Goal: Information Seeking & Learning: Learn about a topic

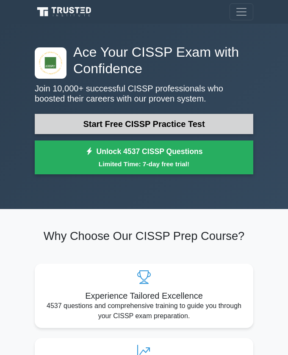
drag, startPoint x: 116, startPoint y: 122, endPoint x: 134, endPoint y: 117, distance: 18.0
click at [116, 122] on link "Start Free CISSP Practice Test" at bounding box center [144, 124] width 219 height 20
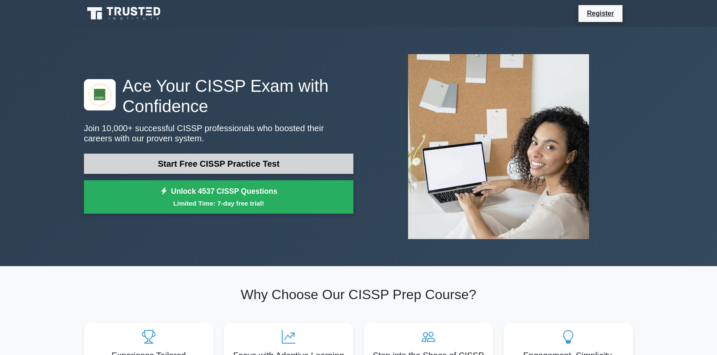
click at [209, 161] on link "Start Free CISSP Practice Test" at bounding box center [218, 164] width 269 height 20
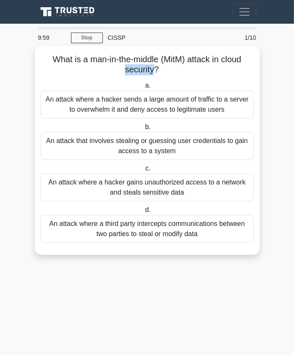
drag, startPoint x: 149, startPoint y: 69, endPoint x: 99, endPoint y: 69, distance: 50.4
click at [99, 69] on h5 "What is a man-in-the-middle (MitM) attack in cloud security? .spinner_0XTQ{tran…" at bounding box center [147, 64] width 215 height 21
click at [97, 69] on h5 "What is a man-in-the-middle (MitM) attack in cloud security? .spinner_0XTQ{tran…" at bounding box center [147, 64] width 215 height 21
click at [198, 238] on div "An attack where a third party intercepts communications between two parties to …" at bounding box center [147, 229] width 213 height 28
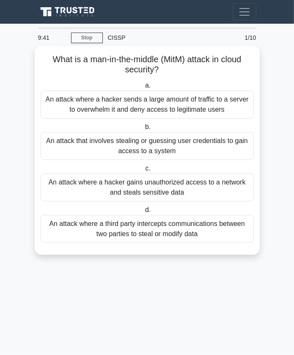
click at [144, 213] on input "d. An attack where a third party intercepts communications between two parties …" at bounding box center [144, 211] width 0 height 6
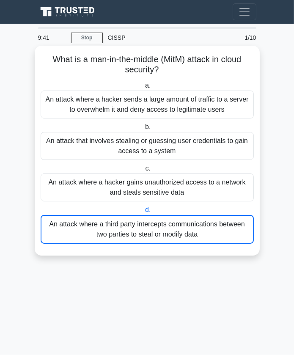
click at [198, 238] on div "9:41 Stop CISSP Beginner 1/10 What is a man-in-the-middle (MitM) attack in clou…" at bounding box center [147, 148] width 229 height 243
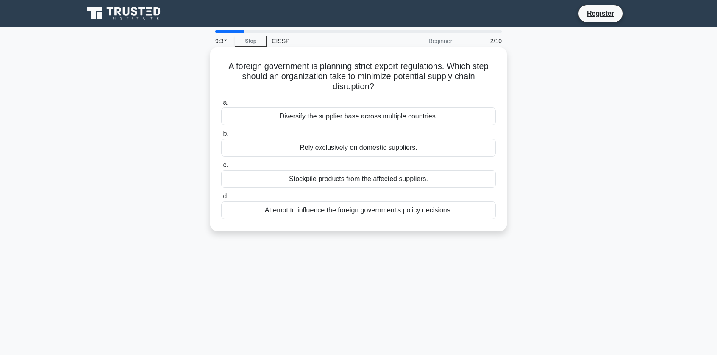
click at [274, 83] on h5 "A foreign government is planning strict export regulations. Which step should a…" at bounding box center [358, 76] width 276 height 31
click at [294, 116] on div "Diversify the supplier base across multiple countries." at bounding box center [358, 117] width 274 height 18
click at [221, 105] on input "a. Diversify the supplier base across multiple countries." at bounding box center [221, 103] width 0 height 6
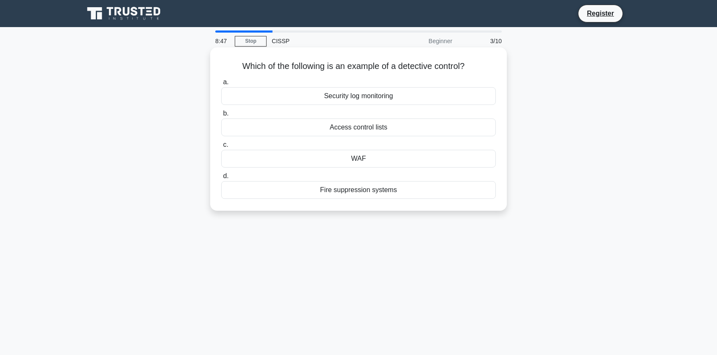
drag, startPoint x: 376, startPoint y: 98, endPoint x: 330, endPoint y: 97, distance: 45.8
click at [294, 103] on div "Security log monitoring" at bounding box center [358, 96] width 274 height 18
click at [294, 70] on h5 "Which of the following is an example of a detective control? .spinner_0XTQ{tran…" at bounding box center [358, 66] width 276 height 11
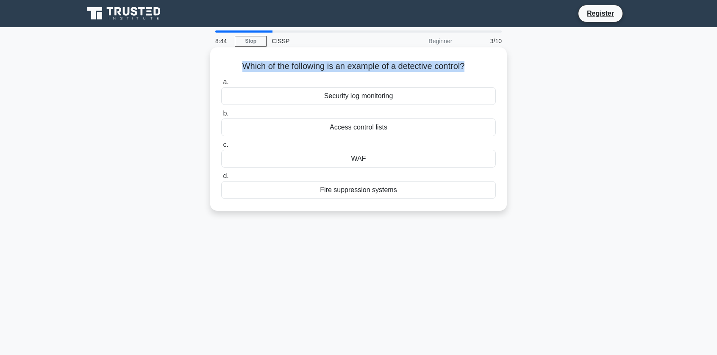
click at [294, 70] on h5 "Which of the following is an example of a detective control? .spinner_0XTQ{tran…" at bounding box center [358, 66] width 276 height 11
click at [294, 98] on div "Security log monitoring" at bounding box center [358, 96] width 274 height 18
click at [221, 85] on input "a. Security log monitoring" at bounding box center [221, 83] width 0 height 6
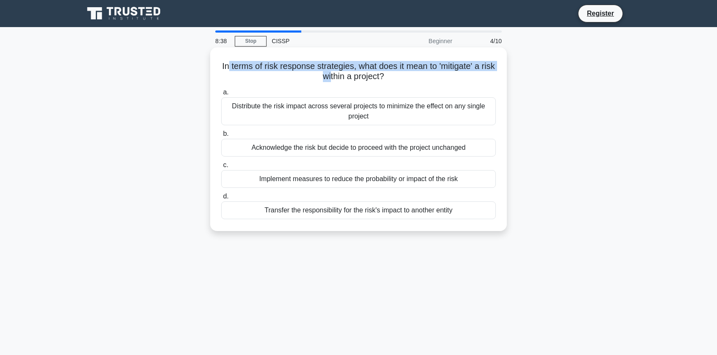
drag, startPoint x: 233, startPoint y: 63, endPoint x: 340, endPoint y: 82, distance: 108.4
click at [294, 82] on h5 "In terms of risk response strategies, what does it mean to 'mitigate' a risk wi…" at bounding box center [358, 71] width 276 height 21
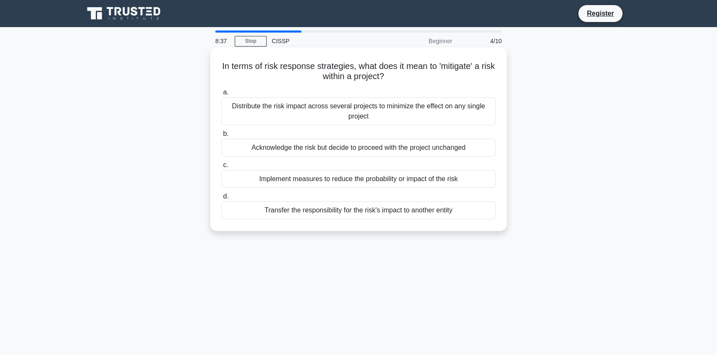
drag, startPoint x: 349, startPoint y: 80, endPoint x: 358, endPoint y: 79, distance: 9.0
click at [294, 80] on h5 "In terms of risk response strategies, what does it mean to 'mitigate' a risk wi…" at bounding box center [358, 71] width 276 height 21
click at [294, 69] on h5 "In terms of risk response strategies, what does it mean to 'mitigate' a risk wi…" at bounding box center [358, 71] width 276 height 21
click at [294, 67] on h5 "In terms of risk response strategies, what does it mean to 'mitigate' a risk wi…" at bounding box center [358, 71] width 276 height 21
click at [294, 61] on h5 "In terms of risk response strategies, what does it mean to 'mitigate' a risk wi…" at bounding box center [358, 71] width 276 height 21
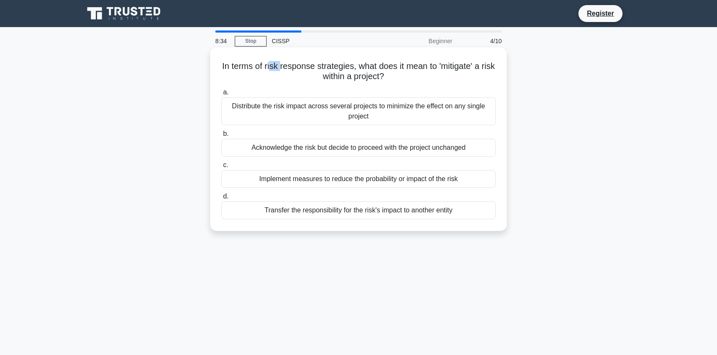
drag, startPoint x: 275, startPoint y: 60, endPoint x: 287, endPoint y: 67, distance: 13.9
click at [287, 67] on div "In terms of risk response strategies, what does it mean to 'mitigate' a risk wi…" at bounding box center [358, 139] width 290 height 177
click at [294, 183] on div "Implement measures to reduce the probability or impact of the risk" at bounding box center [358, 179] width 274 height 18
click at [221, 168] on input "c. Implement measures to reduce the probability or impact of the risk" at bounding box center [221, 166] width 0 height 6
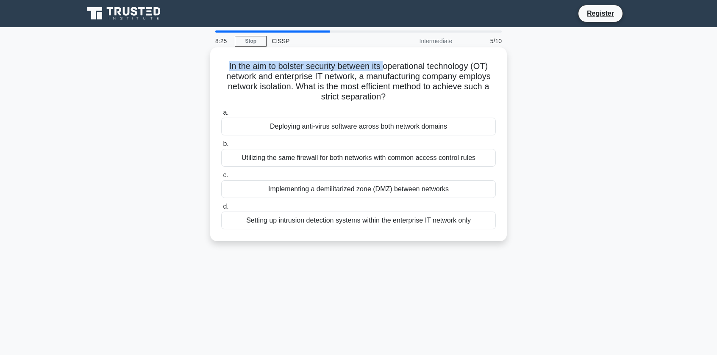
drag, startPoint x: 211, startPoint y: 67, endPoint x: 396, endPoint y: 60, distance: 185.7
click at [294, 60] on div "In the aim to bolster security between its operational technology (OT) network …" at bounding box center [358, 144] width 296 height 194
click at [294, 70] on h5 "In the aim to bolster security between its operational technology (OT) network …" at bounding box center [358, 82] width 276 height 42
drag, startPoint x: 222, startPoint y: 54, endPoint x: 305, endPoint y: 48, distance: 83.2
click at [294, 48] on div "In the aim to bolster security between its operational technology (OT) network …" at bounding box center [358, 144] width 296 height 194
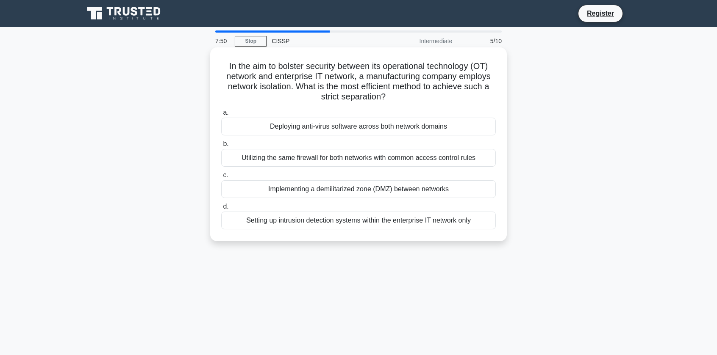
click at [294, 88] on h5 "In the aim to bolster security between its operational technology (OT) network …" at bounding box center [358, 82] width 276 height 42
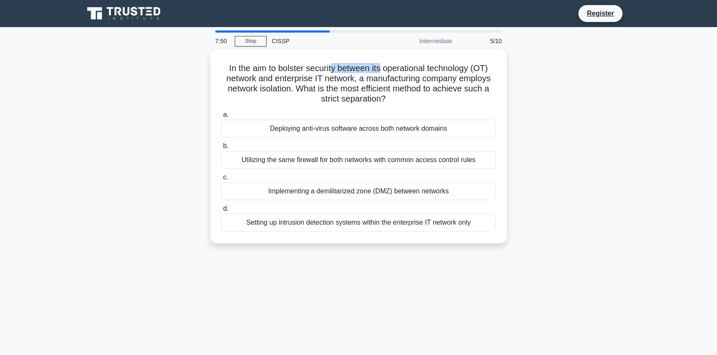
drag, startPoint x: 335, startPoint y: 58, endPoint x: 410, endPoint y: 44, distance: 75.6
click at [294, 44] on div "7:50 Stop CISSP Intermediate 5/10 In the aim to bolster security between its op…" at bounding box center [358, 242] width 559 height 424
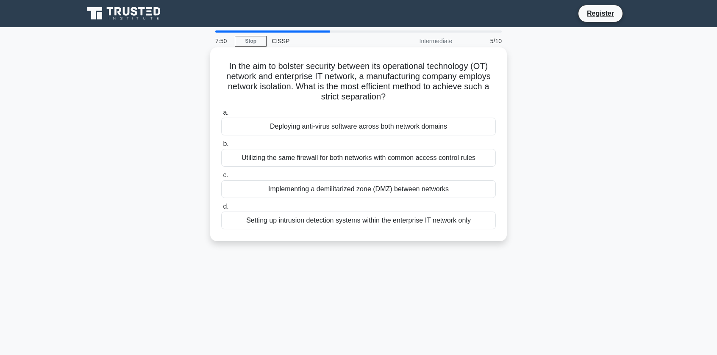
click at [294, 67] on h5 "In the aim to bolster security between its operational technology (OT) network …" at bounding box center [358, 82] width 276 height 42
click at [294, 191] on div "Implementing a demilitarized zone (DMZ) between networks" at bounding box center [358, 189] width 274 height 18
click at [221, 178] on input "c. Implementing a demilitarized zone (DMZ) between networks" at bounding box center [221, 176] width 0 height 6
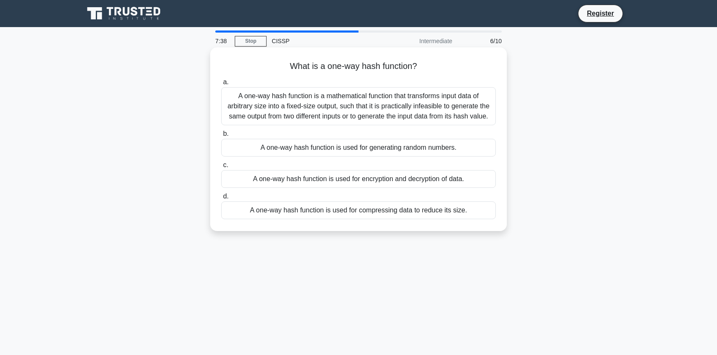
drag, startPoint x: 239, startPoint y: 107, endPoint x: 274, endPoint y: 128, distance: 41.2
click at [274, 128] on div "a. A one-way hash function is a mathematical function that transforms input dat…" at bounding box center [358, 148] width 285 height 146
click at [293, 107] on div "A one-way hash function is a mathematical function that transforms input data o…" at bounding box center [358, 106] width 274 height 38
click at [221, 85] on input "a. A one-way hash function is a mathematical function that transforms input dat…" at bounding box center [221, 83] width 0 height 6
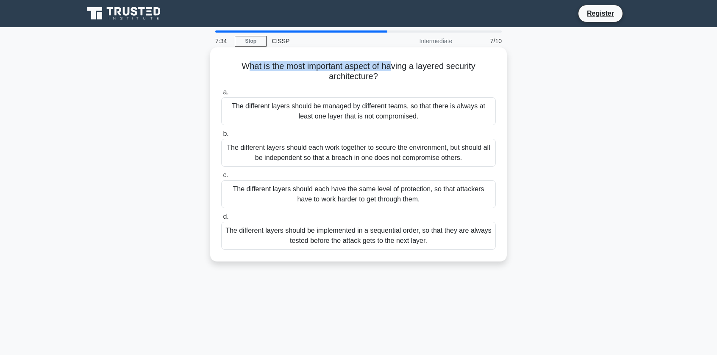
drag, startPoint x: 244, startPoint y: 63, endPoint x: 413, endPoint y: 73, distance: 168.9
click at [294, 73] on h5 "What is the most important aspect of having a layered security architecture? .s…" at bounding box center [358, 71] width 276 height 21
click at [294, 72] on h5 "What is the most important aspect of having a layered security architecture? .s…" at bounding box center [358, 71] width 276 height 21
click at [294, 69] on h5 "What is the most important aspect of having a layered security architecture? .s…" at bounding box center [358, 71] width 276 height 21
click at [294, 159] on div "The different layers should each work together to secure the environment, but s…" at bounding box center [358, 153] width 274 height 28
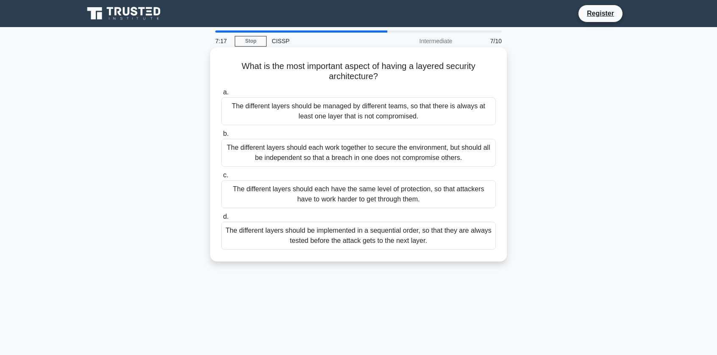
click at [221, 137] on input "b. The different layers should each work together to secure the environment, bu…" at bounding box center [221, 134] width 0 height 6
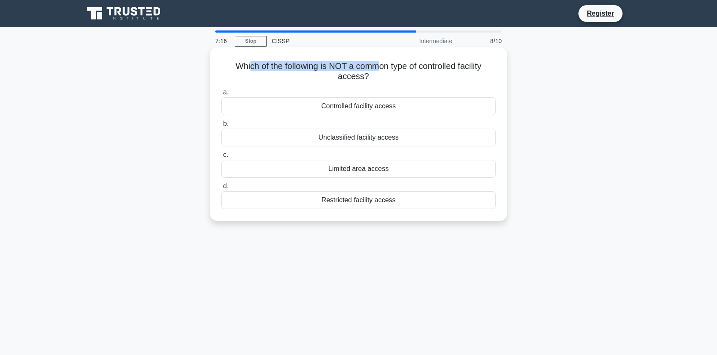
drag, startPoint x: 245, startPoint y: 60, endPoint x: 381, endPoint y: 60, distance: 136.0
click at [294, 60] on div "Which of the following is NOT a common type of controlled facility access? .spi…" at bounding box center [358, 134] width 290 height 167
click at [294, 70] on h5 "Which of the following is NOT a common type of controlled facility access? .spi…" at bounding box center [358, 71] width 276 height 21
drag, startPoint x: 335, startPoint y: 62, endPoint x: 361, endPoint y: 70, distance: 26.8
click at [294, 70] on h5 "Which of the following is NOT a common type of controlled facility access? .spi…" at bounding box center [358, 71] width 276 height 21
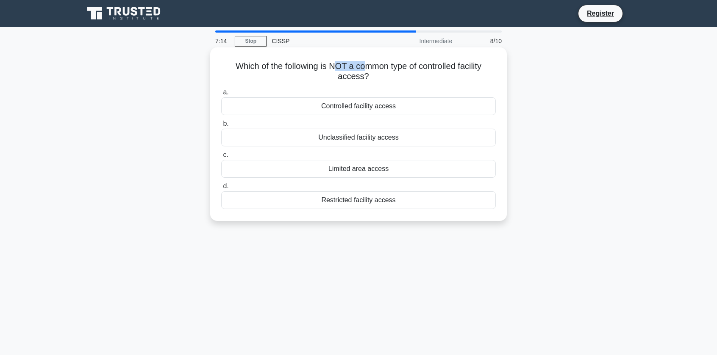
click at [294, 70] on h5 "Which of the following is NOT a common type of controlled facility access? .spi…" at bounding box center [358, 71] width 276 height 21
drag, startPoint x: 321, startPoint y: 75, endPoint x: 364, endPoint y: 71, distance: 43.4
click at [294, 71] on h5 "Which of the following is NOT a common type of controlled facility access? .spi…" at bounding box center [358, 71] width 276 height 21
drag, startPoint x: 227, startPoint y: 63, endPoint x: 362, endPoint y: 64, distance: 135.1
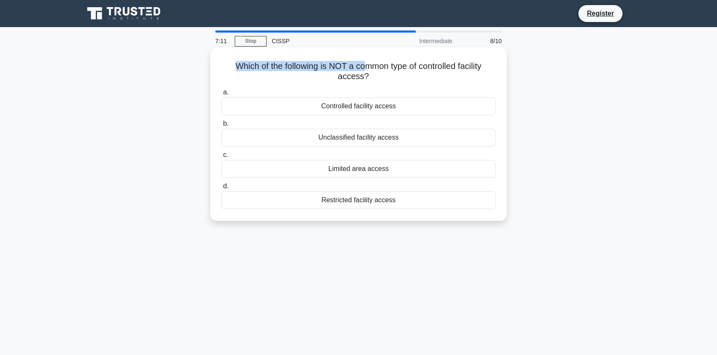
click at [294, 64] on h5 "Which of the following is NOT a common type of controlled facility access? .spi…" at bounding box center [358, 71] width 276 height 21
drag, startPoint x: 392, startPoint y: 64, endPoint x: 468, endPoint y: 72, distance: 76.2
click at [294, 72] on h5 "Which of the following is NOT a common type of controlled facility access? .spi…" at bounding box center [358, 71] width 276 height 21
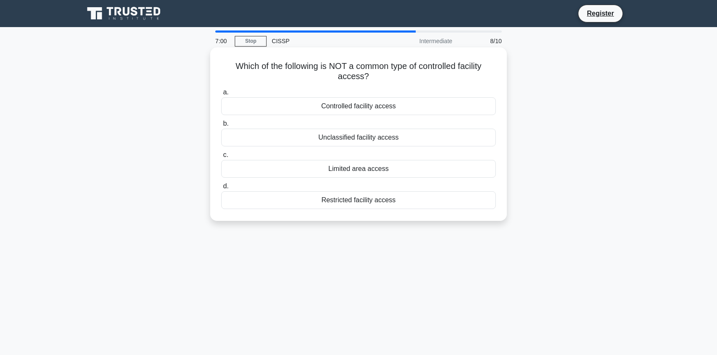
click at [294, 137] on div "Unclassified facility access" at bounding box center [358, 138] width 274 height 18
click at [221, 127] on input "b. Unclassified facility access" at bounding box center [221, 124] width 0 height 6
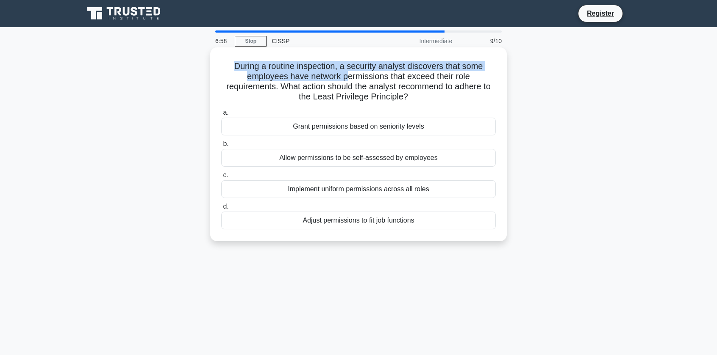
drag, startPoint x: 226, startPoint y: 58, endPoint x: 346, endPoint y: 73, distance: 120.8
click at [294, 73] on div "During a routine inspection, a security analyst discovers that some employees h…" at bounding box center [358, 144] width 290 height 187
click at [294, 72] on h5 "During a routine inspection, a security analyst discovers that some employees h…" at bounding box center [358, 82] width 276 height 42
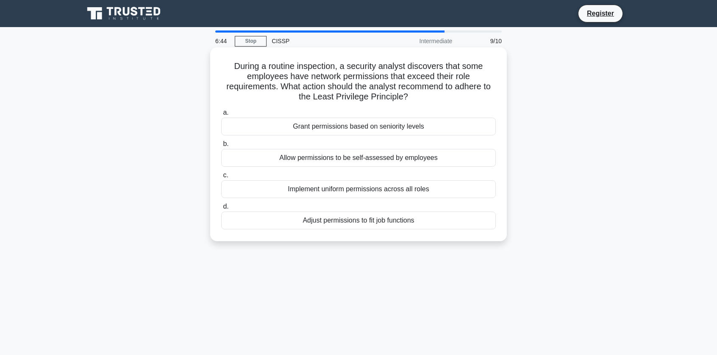
click at [294, 223] on div "Adjust permissions to fit job functions" at bounding box center [358, 221] width 274 height 18
click at [221, 210] on input "d. Adjust permissions to fit job functions" at bounding box center [221, 207] width 0 height 6
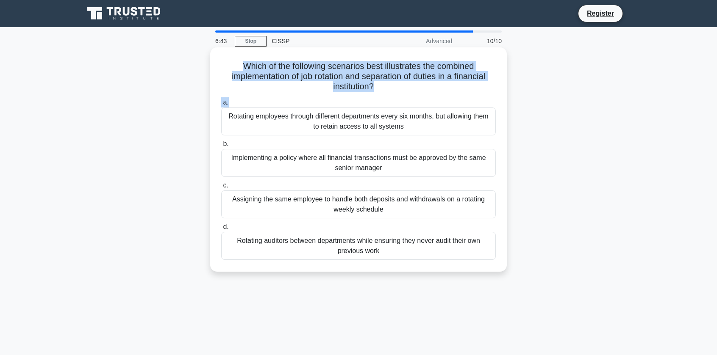
drag, startPoint x: 239, startPoint y: 70, endPoint x: 466, endPoint y: 83, distance: 226.9
click at [294, 96] on div "Which of the following scenarios best illustrates the combined implementation o…" at bounding box center [358, 160] width 290 height 218
click at [294, 63] on h5 "Which of the following scenarios best illustrates the combined implementation o…" at bounding box center [358, 76] width 276 height 31
click at [294, 86] on h5 "Which of the following scenarios best illustrates the combined implementation o…" at bounding box center [358, 76] width 276 height 31
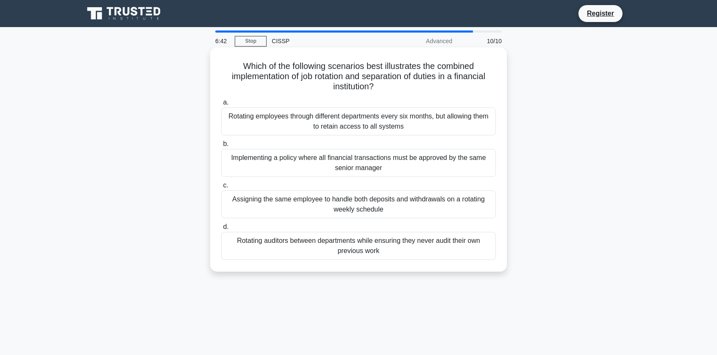
click at [294, 83] on h5 "Which of the following scenarios best illustrates the combined implementation o…" at bounding box center [358, 76] width 276 height 31
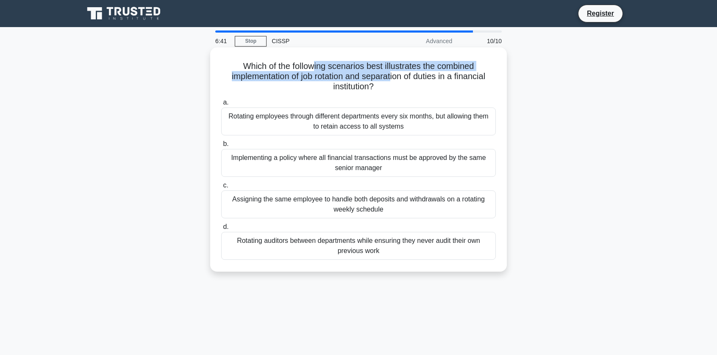
drag, startPoint x: 315, startPoint y: 69, endPoint x: 418, endPoint y: 81, distance: 104.0
click at [294, 81] on h5 "Which of the following scenarios best illustrates the combined implementation o…" at bounding box center [358, 76] width 276 height 31
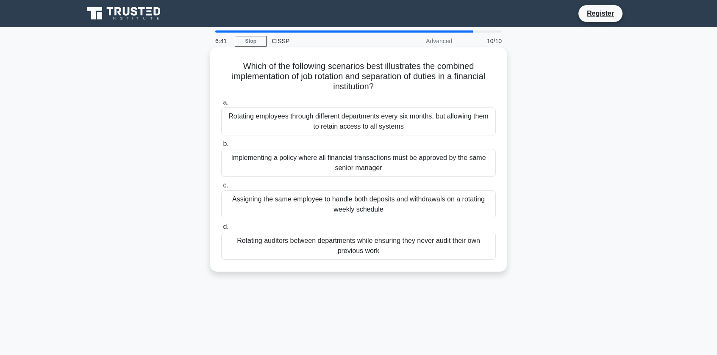
click at [294, 82] on h5 "Which of the following scenarios best illustrates the combined implementation o…" at bounding box center [358, 76] width 276 height 31
click at [294, 245] on div "Rotating auditors between departments while ensuring they never audit their own…" at bounding box center [358, 246] width 274 height 28
click at [221, 230] on input "d. Rotating auditors between departments while ensuring they never audit their …" at bounding box center [221, 227] width 0 height 6
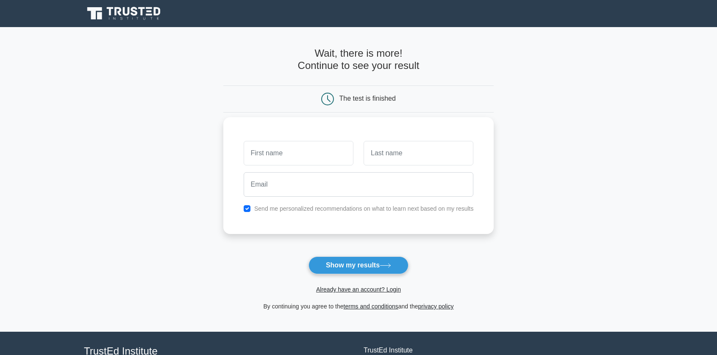
click at [330, 146] on input "text" at bounding box center [299, 153] width 110 height 25
type input "Riley"
click at [401, 158] on input "text" at bounding box center [418, 153] width 110 height 25
type input "Quirke"
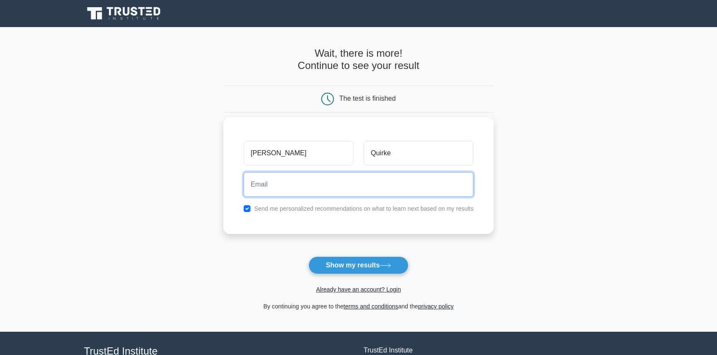
click at [401, 180] on input "email" at bounding box center [359, 184] width 230 height 25
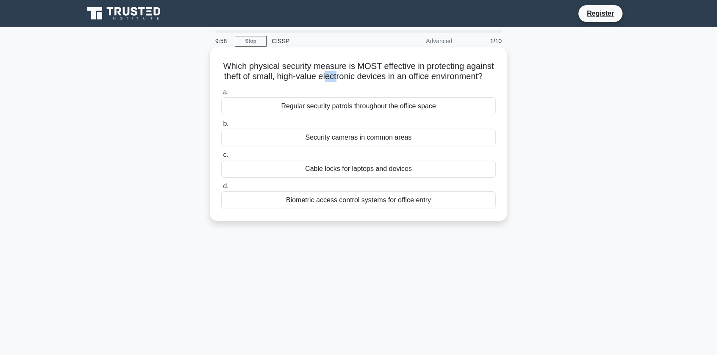
drag, startPoint x: 332, startPoint y: 76, endPoint x: 343, endPoint y: 78, distance: 11.5
click at [343, 78] on h5 "Which physical security measure is MOST effective in protecting against theft o…" at bounding box center [358, 71] width 276 height 21
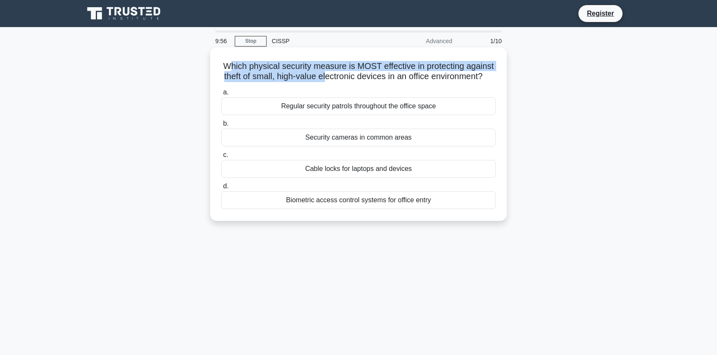
drag, startPoint x: 225, startPoint y: 66, endPoint x: 332, endPoint y: 72, distance: 106.5
click at [332, 72] on h5 "Which physical security measure is MOST effective in protecting against theft o…" at bounding box center [358, 71] width 276 height 21
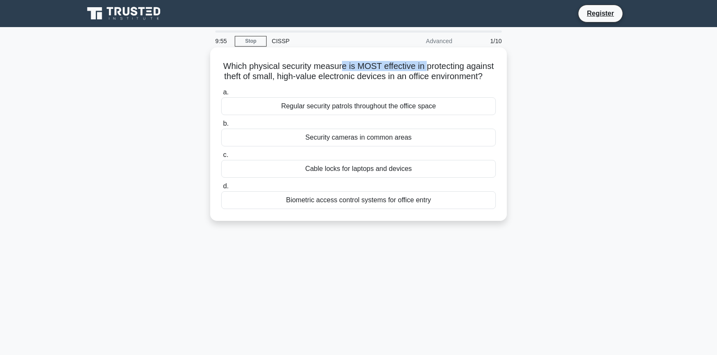
drag, startPoint x: 342, startPoint y: 71, endPoint x: 428, endPoint y: 63, distance: 86.3
click at [428, 63] on h5 "Which physical security measure is MOST effective in protecting against theft o…" at bounding box center [358, 71] width 276 height 21
drag, startPoint x: 216, startPoint y: 84, endPoint x: 281, endPoint y: 85, distance: 64.8
click at [281, 85] on div "Which physical security measure is MOST effective in protecting against theft o…" at bounding box center [358, 134] width 290 height 167
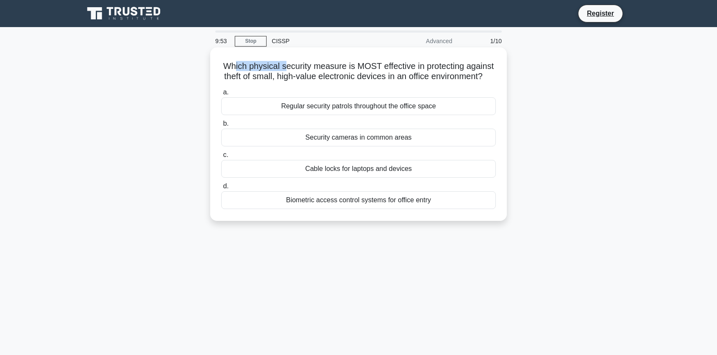
drag, startPoint x: 235, startPoint y: 64, endPoint x: 286, endPoint y: 70, distance: 50.8
click at [286, 70] on h5 "Which physical security measure is MOST effective in protecting against theft o…" at bounding box center [358, 71] width 276 height 21
click at [286, 66] on h5 "Which physical security measure is MOST effective in protecting against theft o…" at bounding box center [358, 71] width 276 height 21
drag, startPoint x: 249, startPoint y: 66, endPoint x: 311, endPoint y: 59, distance: 62.2
click at [311, 59] on div "Which physical security measure is MOST effective in protecting against theft o…" at bounding box center [358, 134] width 290 height 167
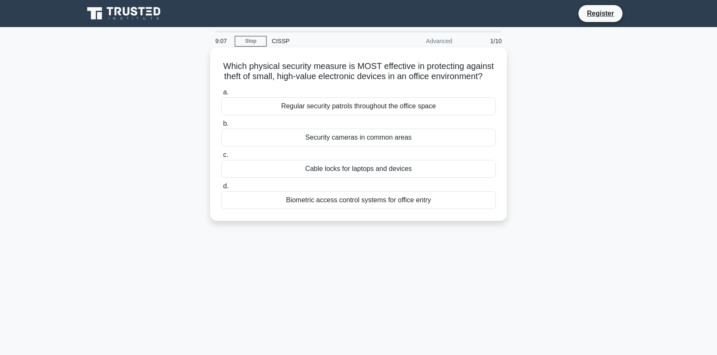
click at [396, 178] on div "Cable locks for laptops and devices" at bounding box center [358, 169] width 274 height 18
click at [221, 158] on input "c. Cable locks for laptops and devices" at bounding box center [221, 155] width 0 height 6
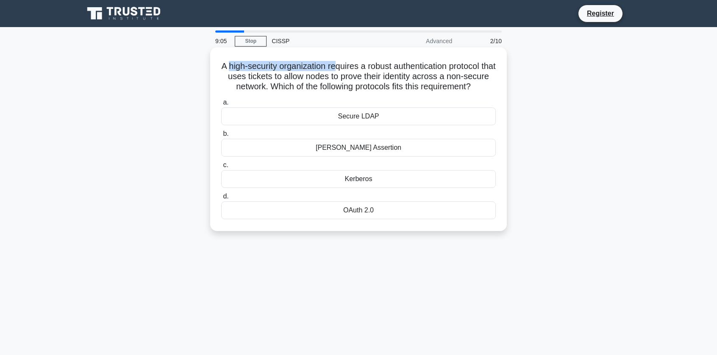
drag, startPoint x: 233, startPoint y: 69, endPoint x: 343, endPoint y: 71, distance: 111.0
click at [343, 71] on h5 "A high-security organization requires a robust authentication protocol that use…" at bounding box center [358, 76] width 276 height 31
drag, startPoint x: 343, startPoint y: 73, endPoint x: 343, endPoint y: 82, distance: 8.9
click at [343, 76] on h5 "A high-security organization requires a robust authentication protocol that use…" at bounding box center [358, 76] width 276 height 31
drag, startPoint x: 343, startPoint y: 82, endPoint x: 496, endPoint y: 73, distance: 153.2
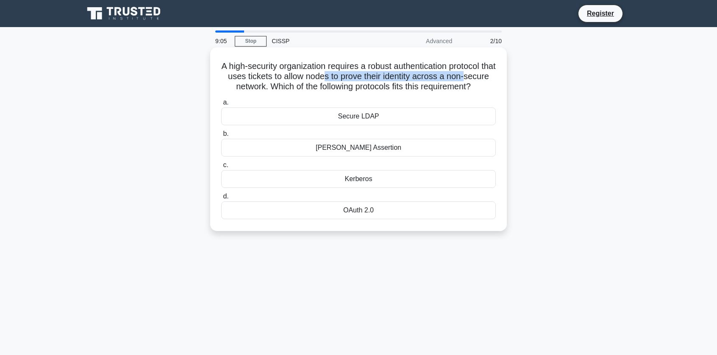
click at [495, 73] on h5 "A high-security organization requires a robust authentication protocol that use…" at bounding box center [358, 76] width 276 height 31
drag, startPoint x: 269, startPoint y: 82, endPoint x: 363, endPoint y: 88, distance: 93.8
click at [361, 86] on h5 "A high-security organization requires a robust authentication protocol that use…" at bounding box center [358, 76] width 276 height 31
click at [363, 88] on h5 "A high-security organization requires a robust authentication protocol that use…" at bounding box center [358, 76] width 276 height 31
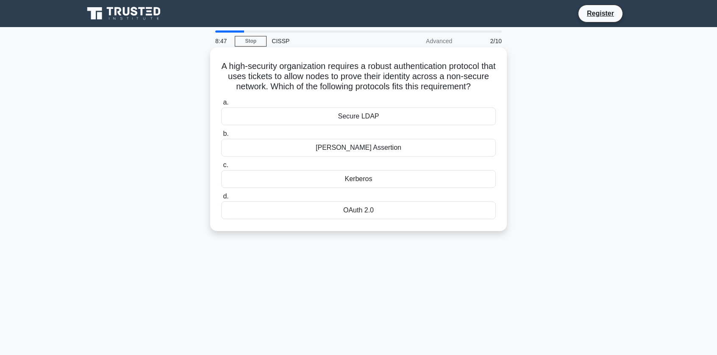
click at [336, 187] on div "Kerberos" at bounding box center [358, 179] width 274 height 18
click at [221, 168] on input "c. Kerberos" at bounding box center [221, 166] width 0 height 6
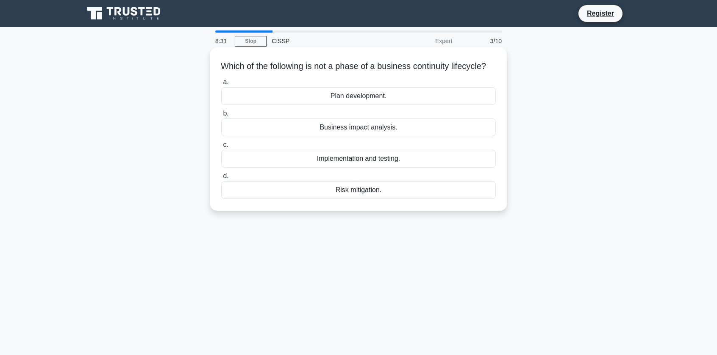
click at [404, 136] on div "Business impact analysis." at bounding box center [358, 128] width 274 height 18
click at [221, 116] on input "b. Business impact analysis." at bounding box center [221, 114] width 0 height 6
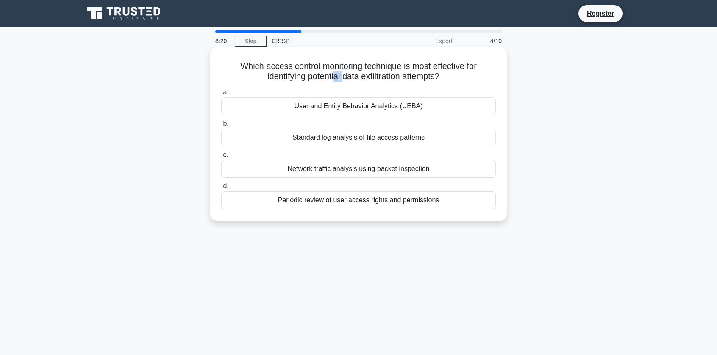
drag, startPoint x: 334, startPoint y: 82, endPoint x: 371, endPoint y: 88, distance: 37.3
click at [359, 88] on div "Which access control monitoring technique is most effective for identifying pot…" at bounding box center [358, 134] width 290 height 167
click at [383, 73] on h5 "Which access control monitoring technique is most effective for identifying pot…" at bounding box center [358, 71] width 276 height 21
click at [263, 60] on div "Which access control monitoring technique is most effective for identifying pot…" at bounding box center [358, 134] width 290 height 167
drag, startPoint x: 263, startPoint y: 60, endPoint x: 362, endPoint y: 60, distance: 99.1
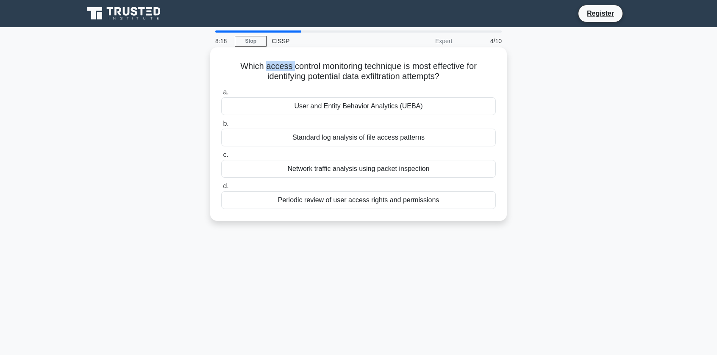
click at [312, 61] on div "Which access control monitoring technique is most effective for identifying pot…" at bounding box center [358, 134] width 290 height 167
drag, startPoint x: 362, startPoint y: 60, endPoint x: 379, endPoint y: 60, distance: 16.5
click at [379, 60] on div "Which access control monitoring technique is most effective for identifying pot…" at bounding box center [358, 134] width 290 height 167
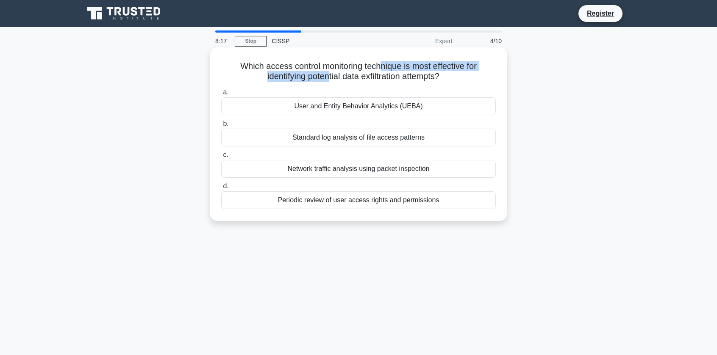
drag, startPoint x: 328, startPoint y: 75, endPoint x: 416, endPoint y: 51, distance: 90.4
click at [410, 54] on div "Which access control monitoring technique is most effective for identifying pot…" at bounding box center [358, 134] width 290 height 167
click at [407, 66] on h5 "Which access control monitoring technique is most effective for identifying pot…" at bounding box center [358, 71] width 276 height 21
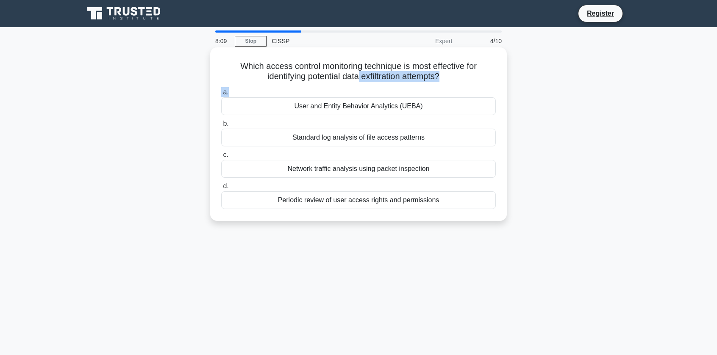
drag, startPoint x: 418, startPoint y: 91, endPoint x: 426, endPoint y: 91, distance: 7.6
click at [424, 91] on div "Which access control monitoring technique is most effective for identifying pot…" at bounding box center [358, 134] width 290 height 167
click at [426, 70] on h5 "Which access control monitoring technique is most effective for identifying pot…" at bounding box center [358, 71] width 276 height 21
drag, startPoint x: 263, startPoint y: 51, endPoint x: 365, endPoint y: 70, distance: 103.9
click at [365, 70] on div "Which access control monitoring technique is most effective for identifying pot…" at bounding box center [358, 134] width 290 height 167
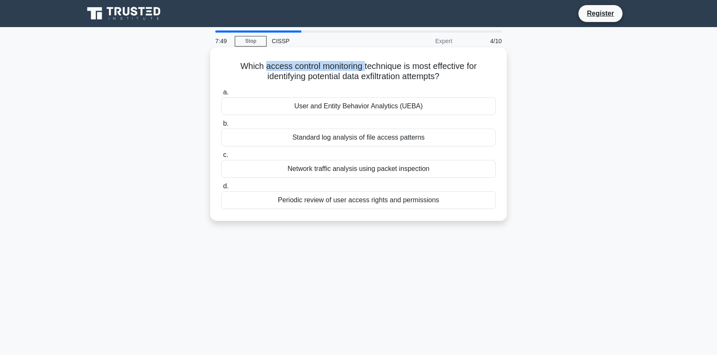
click at [365, 70] on h5 "Which access control monitoring technique is most effective for identifying pot…" at bounding box center [358, 71] width 276 height 21
drag, startPoint x: 356, startPoint y: 98, endPoint x: 352, endPoint y: 101, distance: 5.2
click at [357, 98] on div "User and Entity Behavior Analytics (UEBA)" at bounding box center [358, 106] width 274 height 18
click at [352, 104] on div "User and Entity Behavior Analytics (UEBA)" at bounding box center [358, 106] width 274 height 18
click at [368, 103] on div "User and Entity Behavior Analytics (UEBA)" at bounding box center [358, 106] width 274 height 18
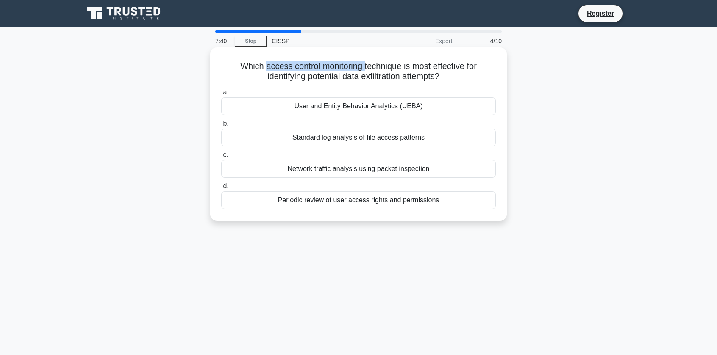
click at [221, 95] on input "a. User and Entity Behavior Analytics (UEBA)" at bounding box center [221, 93] width 0 height 6
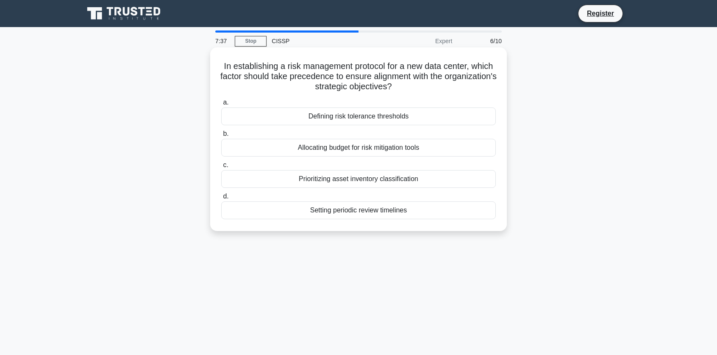
click at [328, 104] on label "a. Defining risk tolerance thresholds" at bounding box center [358, 111] width 274 height 28
click at [221, 104] on input "a. Defining risk tolerance thresholds" at bounding box center [221, 103] width 0 height 6
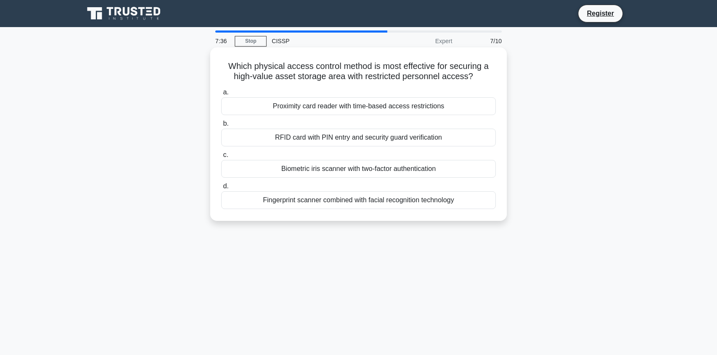
click at [335, 139] on div "RFID card with PIN entry and security guard verification" at bounding box center [358, 138] width 274 height 18
click at [221, 127] on input "b. RFID card with PIN entry and security guard verification" at bounding box center [221, 124] width 0 height 6
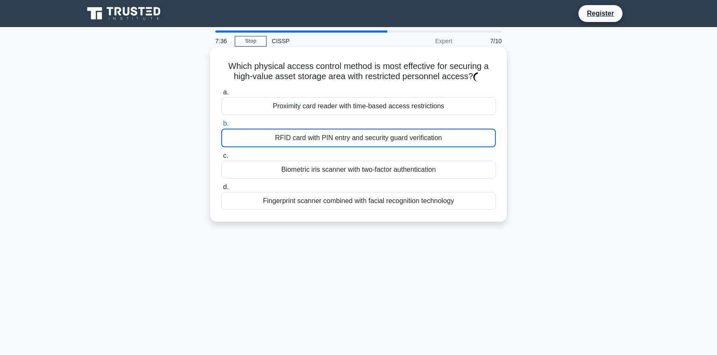
click at [327, 169] on div "Biometric iris scanner with two-factor authentication" at bounding box center [358, 170] width 274 height 18
click at [221, 159] on input "c. Biometric iris scanner with two-factor authentication" at bounding box center [221, 156] width 0 height 6
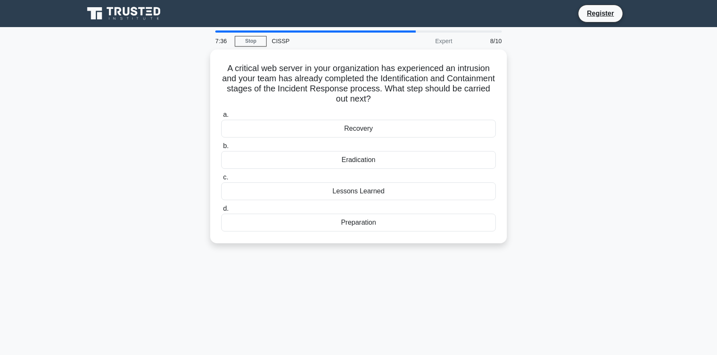
click at [325, 171] on div "a. Recovery b. Eradication c. d." at bounding box center [358, 170] width 285 height 125
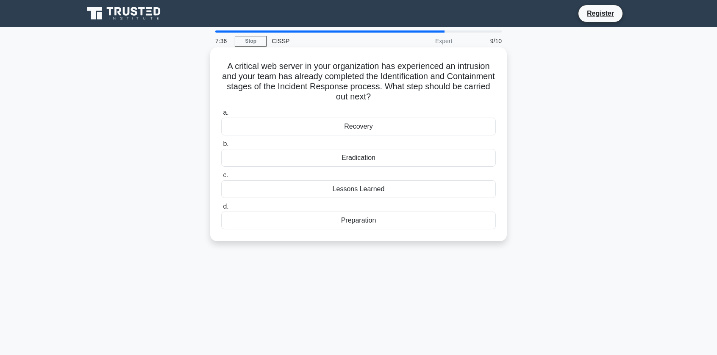
click at [328, 181] on div "Lessons Learned" at bounding box center [358, 189] width 274 height 18
click at [221, 178] on input "c. Lessons Learned" at bounding box center [221, 176] width 0 height 6
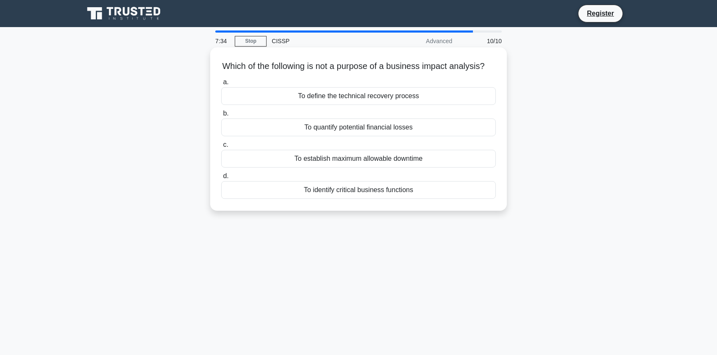
click at [288, 105] on div "To define the technical recovery process" at bounding box center [358, 96] width 274 height 18
click at [221, 85] on input "a. To define the technical recovery process" at bounding box center [221, 83] width 0 height 6
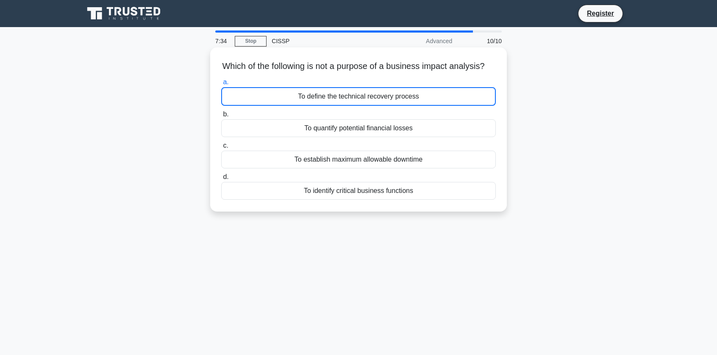
click at [288, 106] on div "To define the technical recovery process" at bounding box center [358, 96] width 274 height 19
